Goal: Check status: Check status

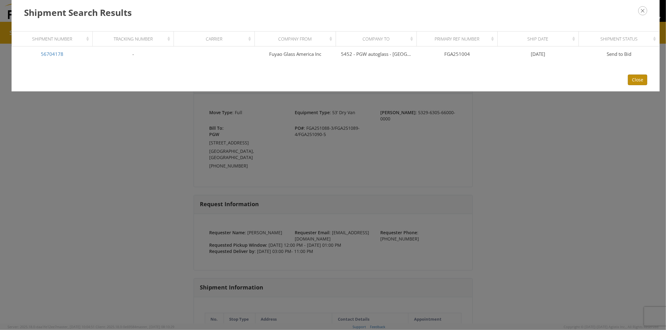
click at [636, 77] on button "Close" at bounding box center [637, 80] width 19 height 11
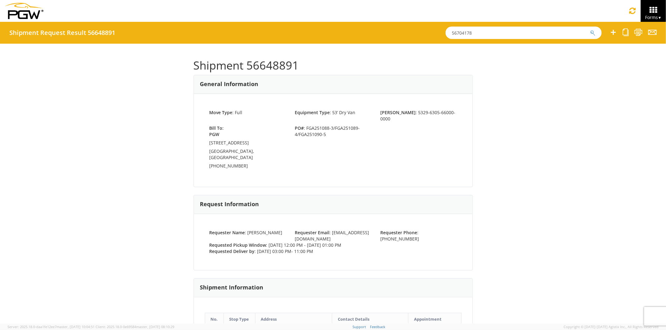
drag, startPoint x: 450, startPoint y: 38, endPoint x: 354, endPoint y: 37, distance: 96.5
click at [355, 49] on div "Shipment Request Result 56648891 56704178 Shipment 56648891 General Information…" at bounding box center [333, 173] width 666 height 302
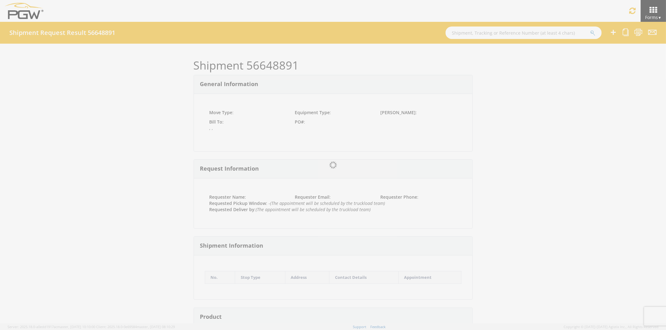
click at [463, 34] on div at bounding box center [333, 165] width 666 height 330
click at [460, 34] on div at bounding box center [333, 165] width 666 height 330
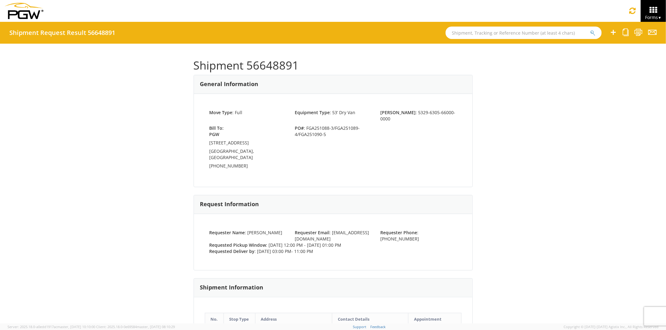
click at [456, 33] on input "text" at bounding box center [523, 33] width 156 height 12
paste input "56704178"
type input "56704178"
click at [591, 32] on icon "submit" at bounding box center [592, 33] width 5 height 6
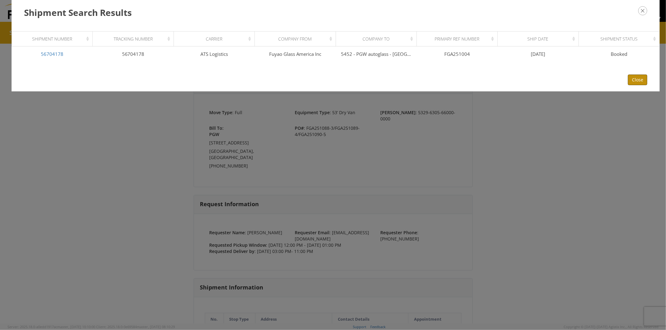
click at [640, 82] on button "Close" at bounding box center [637, 80] width 19 height 11
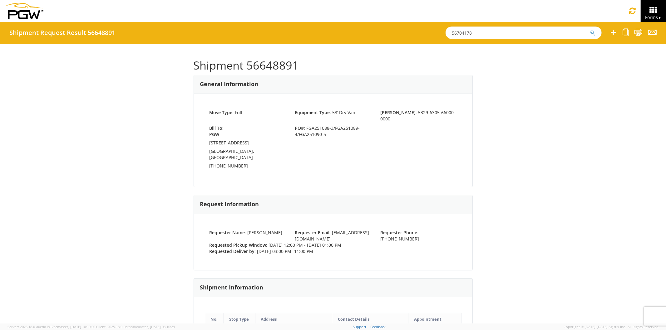
click at [477, 34] on input "56704178" at bounding box center [523, 33] width 156 height 12
drag, startPoint x: 489, startPoint y: 35, endPoint x: 351, endPoint y: 20, distance: 138.8
click at [351, 22] on app-root "You are using an outdated browser. Please upgrade to Microsoft Edge , Google Ch…" at bounding box center [333, 173] width 666 height 302
click at [590, 30] on button "submit" at bounding box center [592, 33] width 5 height 7
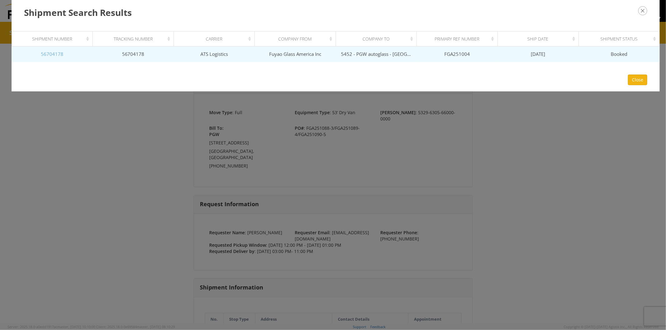
click at [58, 52] on link "56704178" at bounding box center [52, 54] width 22 height 6
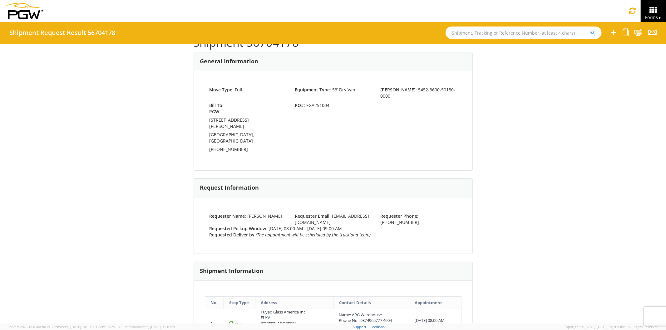
scroll to position [35, 0]
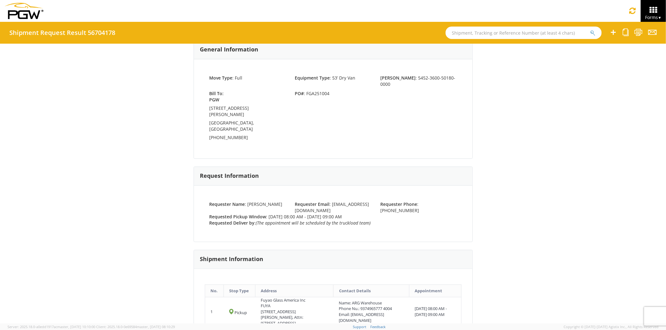
click at [464, 35] on input "text" at bounding box center [523, 33] width 156 height 12
type input "56700967"
click at [590, 30] on button "submit" at bounding box center [592, 33] width 5 height 7
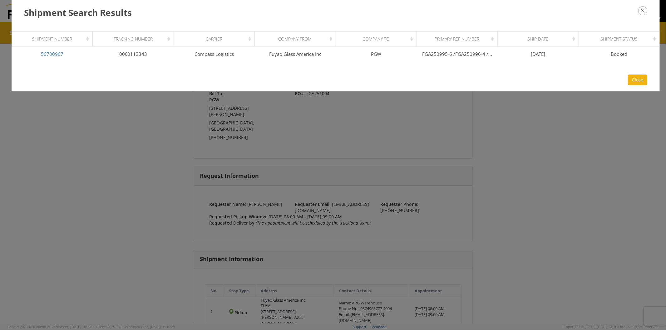
drag, startPoint x: 103, startPoint y: 179, endPoint x: 115, endPoint y: 166, distance: 17.0
click at [107, 176] on div "Shipment Search Results Loading, please wait Shipment Number Tracking Number Ca…" at bounding box center [333, 165] width 666 height 330
click at [542, 206] on div "Shipment Search Results Loading, please wait Shipment Number Tracking Number Ca…" at bounding box center [333, 165] width 666 height 330
click at [642, 76] on button "Close" at bounding box center [637, 80] width 19 height 11
